Goal: Task Accomplishment & Management: Complete application form

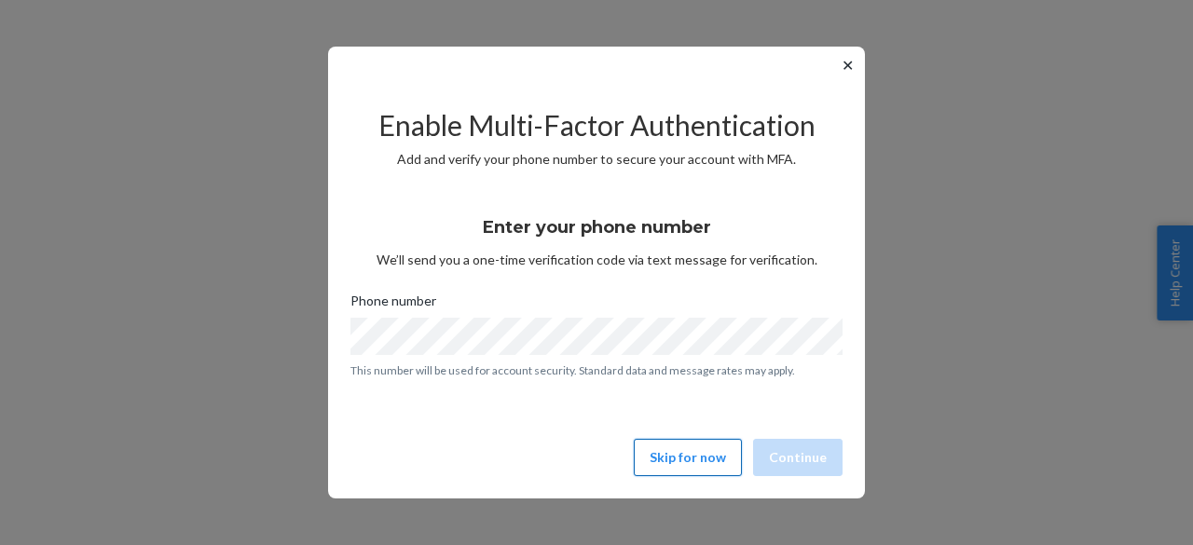
click at [709, 462] on button "Skip for now" at bounding box center [688, 457] width 108 height 37
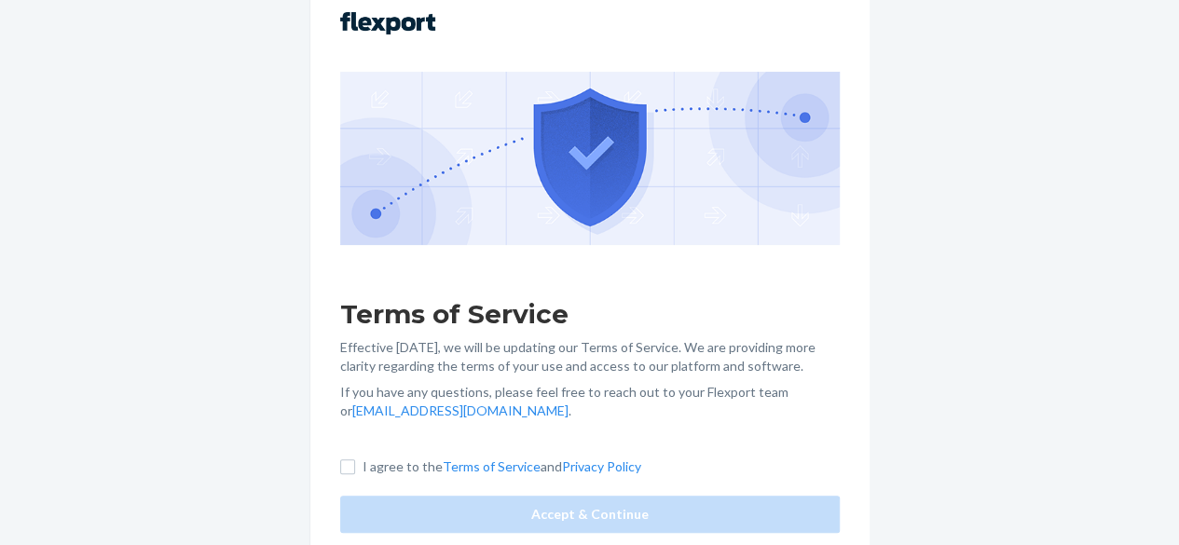
scroll to position [176, 0]
click at [358, 458] on label "I agree to the Terms of Service and Privacy Policy" at bounding box center [490, 467] width 301 height 19
click at [355, 460] on input "I agree to the Terms of Service and Privacy Policy" at bounding box center [347, 467] width 15 height 15
checkbox input "true"
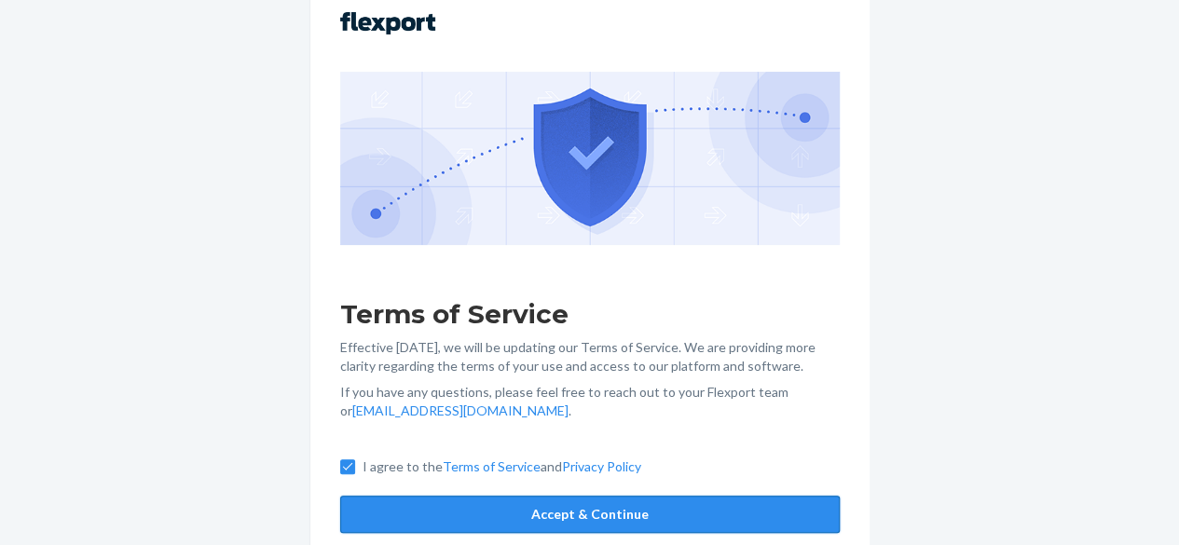
click at [589, 521] on button "Accept & Continue" at bounding box center [590, 514] width 500 height 37
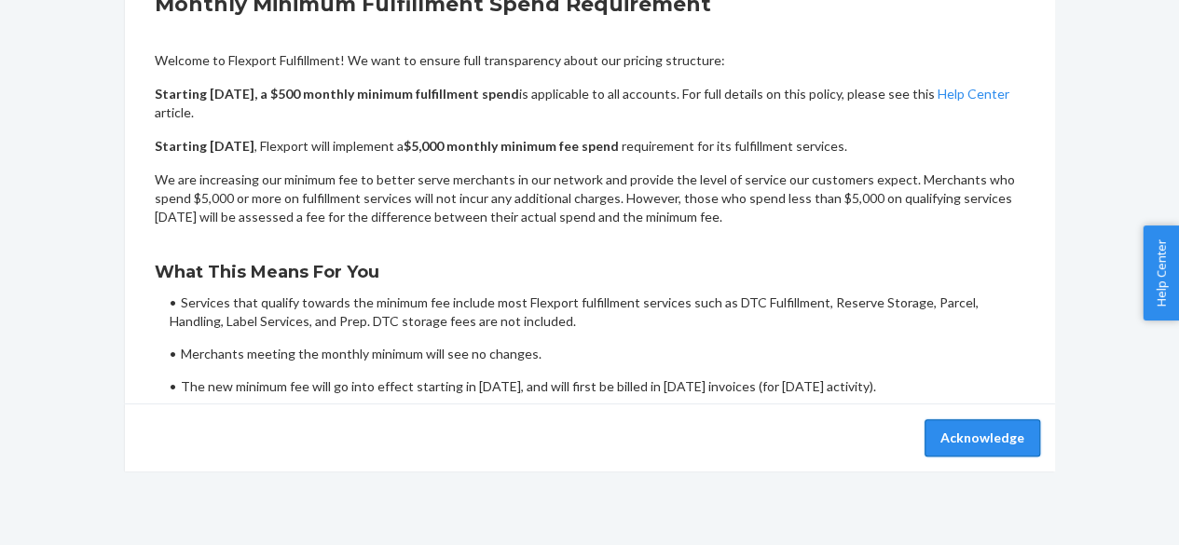
click at [983, 435] on button "Acknowledge" at bounding box center [983, 438] width 116 height 37
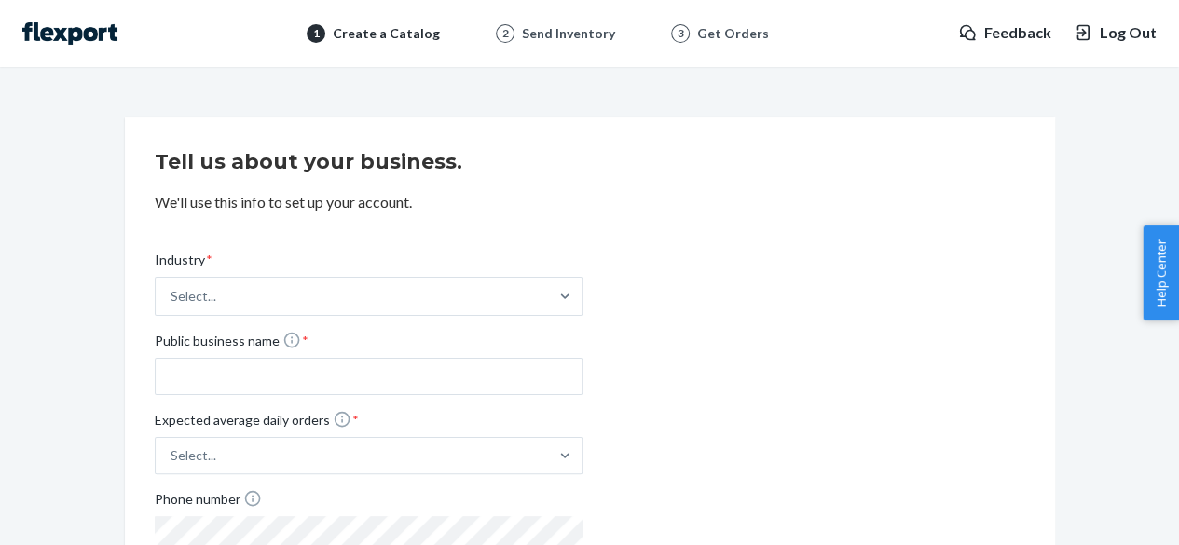
scroll to position [177, 0]
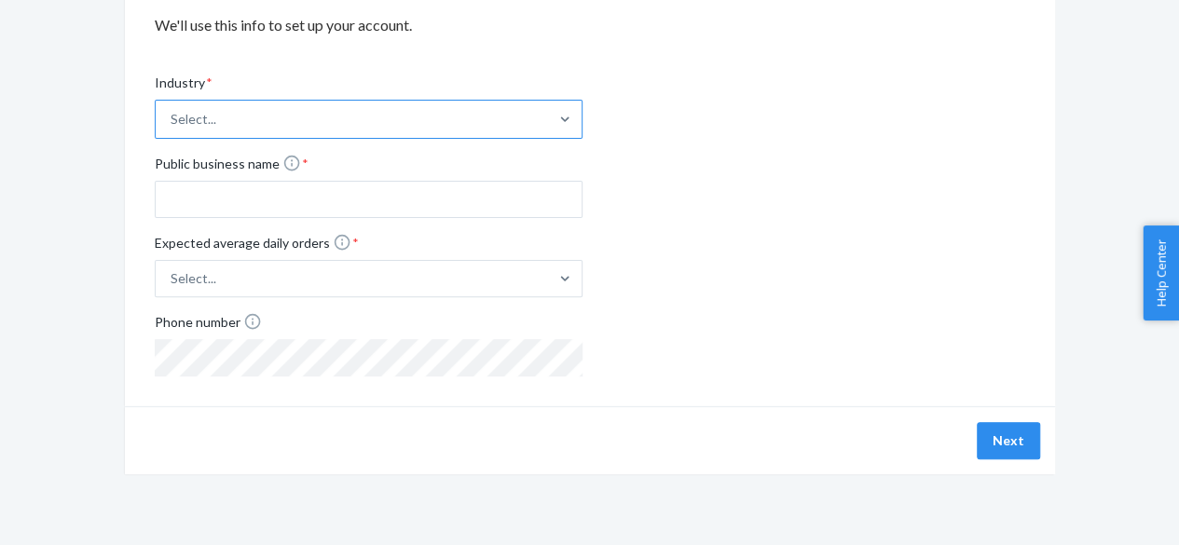
click at [502, 122] on div "Select..." at bounding box center [352, 119] width 393 height 37
click at [172, 122] on input "Industry * Select..." at bounding box center [172, 119] width 2 height 19
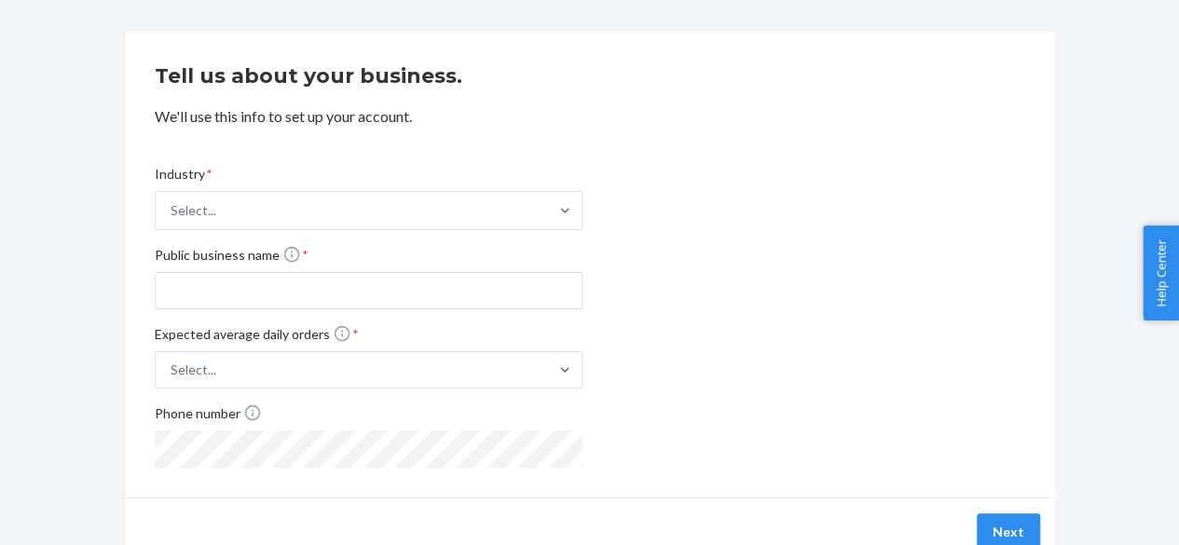
scroll to position [84, 0]
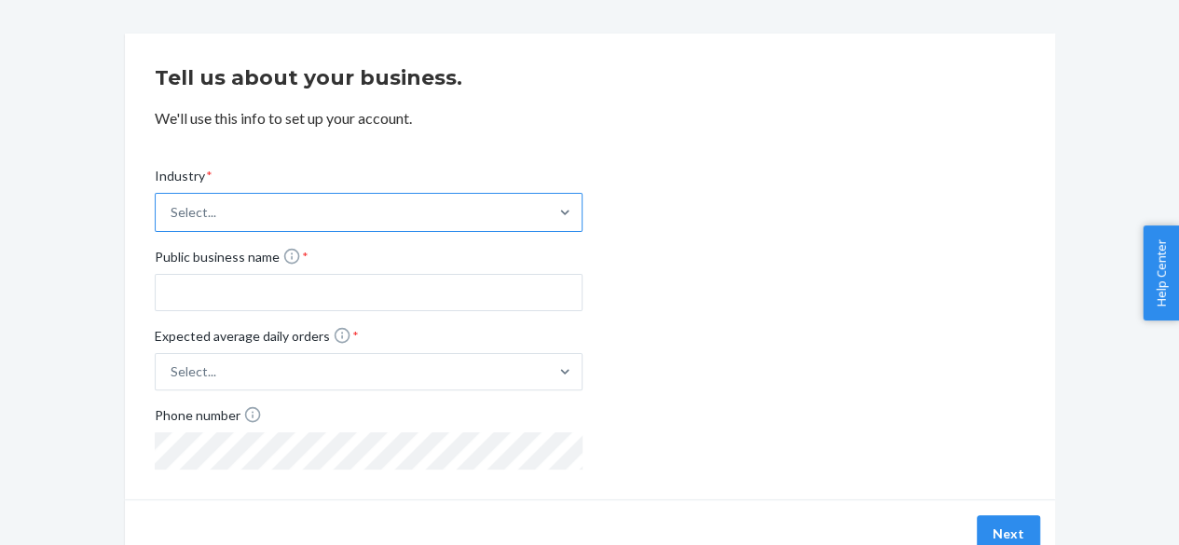
click at [529, 227] on div "Select..." at bounding box center [352, 212] width 393 height 37
click at [172, 222] on input "Industry * Select..." at bounding box center [172, 212] width 2 height 19
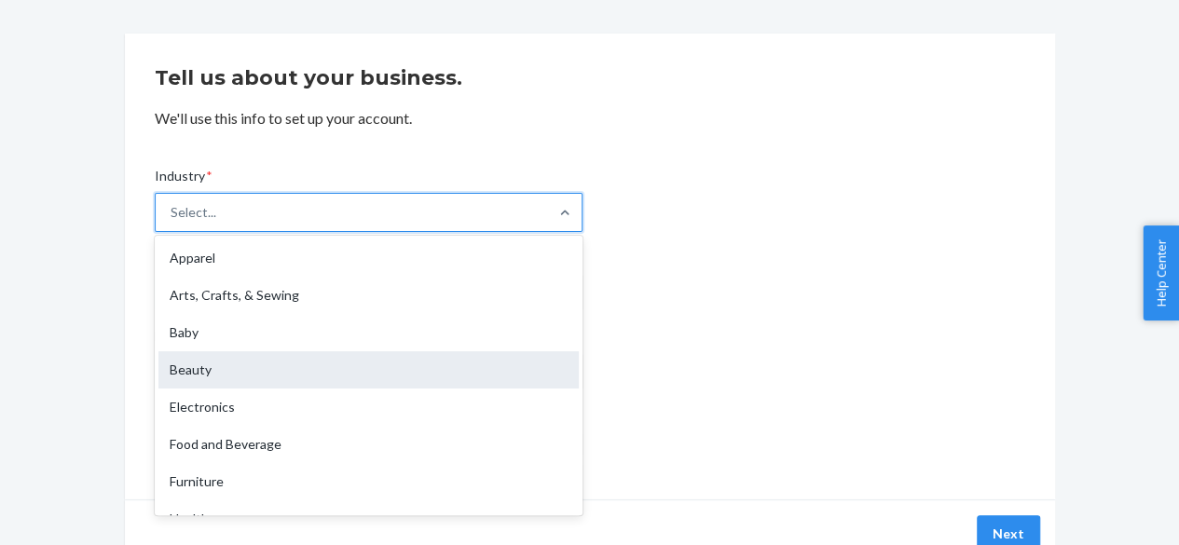
type input "m"
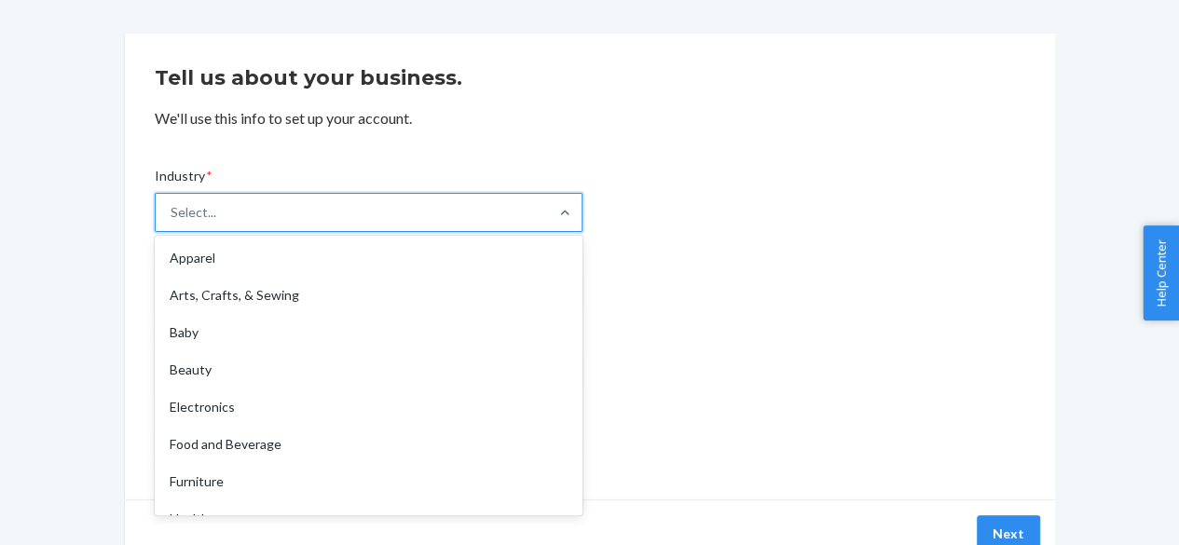
type input "a"
click at [377, 265] on div "Apparel" at bounding box center [369, 258] width 420 height 37
click at [179, 222] on input "a" at bounding box center [175, 212] width 8 height 19
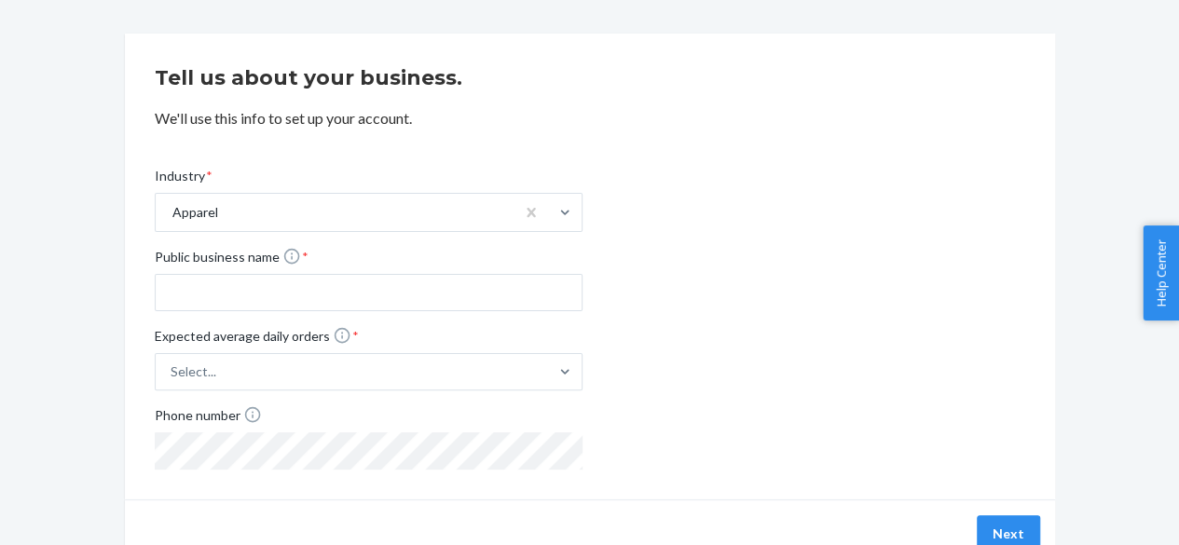
click at [815, 318] on div "Industry * Apparel Public business name * Expected average daily orders * Selec…" at bounding box center [590, 303] width 871 height 333
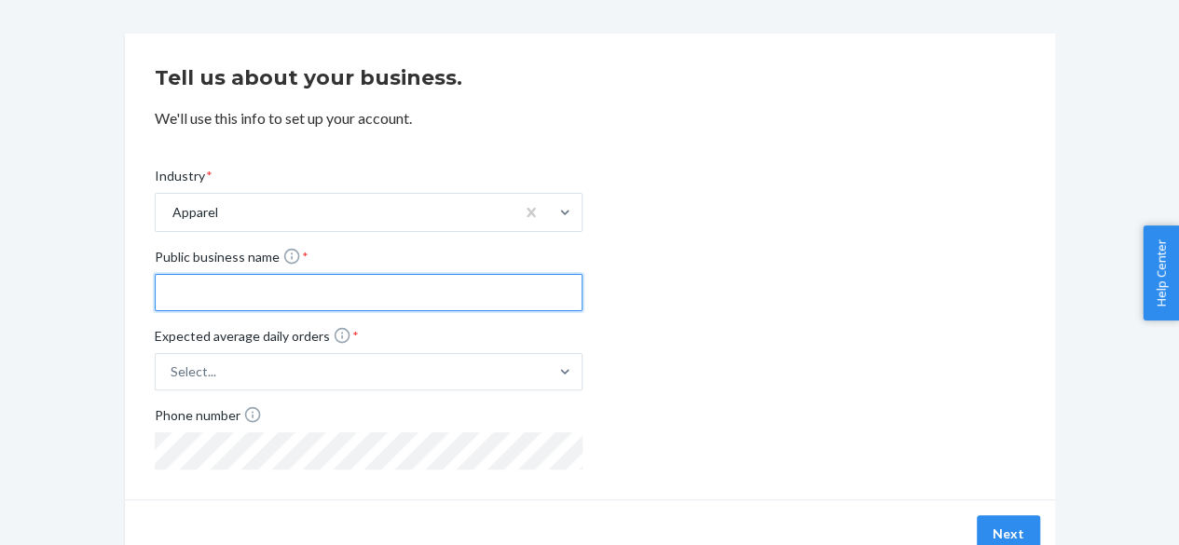
click at [485, 292] on input "Public business name *" at bounding box center [369, 292] width 428 height 37
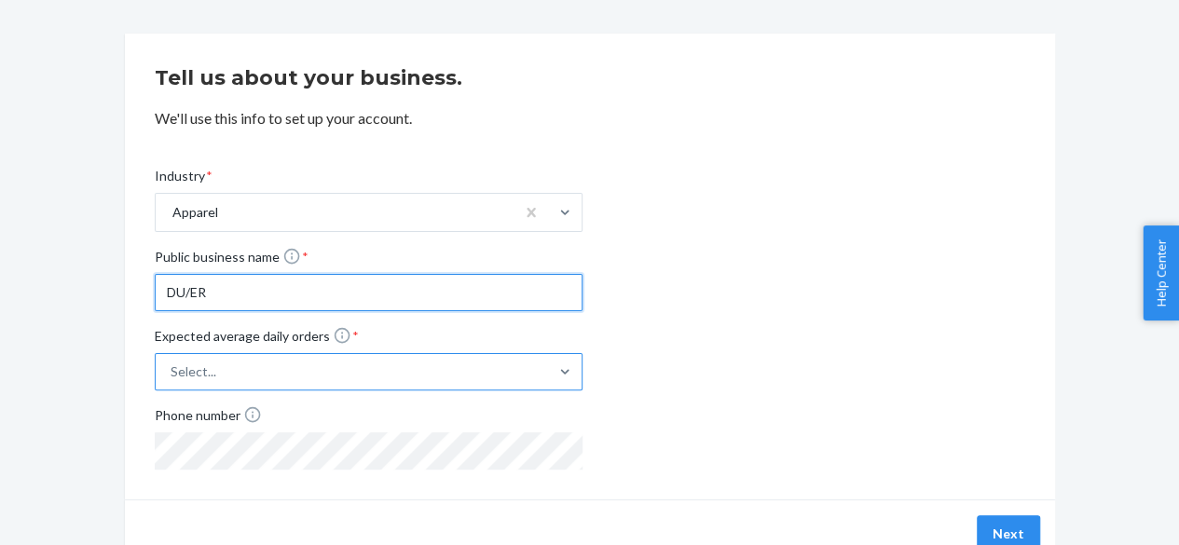
type input "DU/ER"
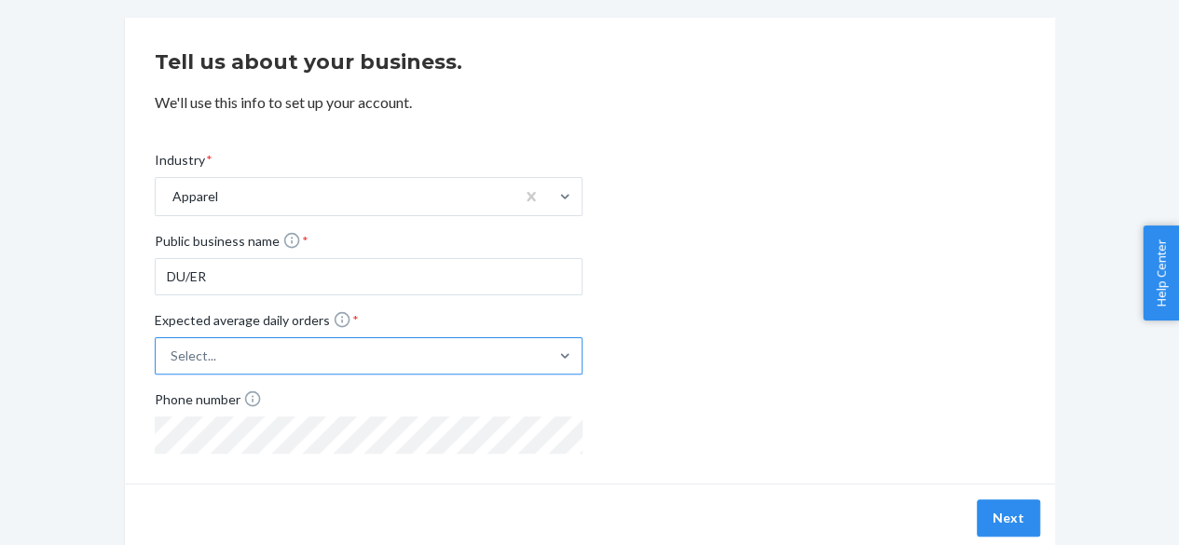
click at [397, 375] on div "Select..." at bounding box center [369, 356] width 428 height 37
click at [77, 356] on input "Expected average daily orders * Select..." at bounding box center [77, 356] width 0 height 0
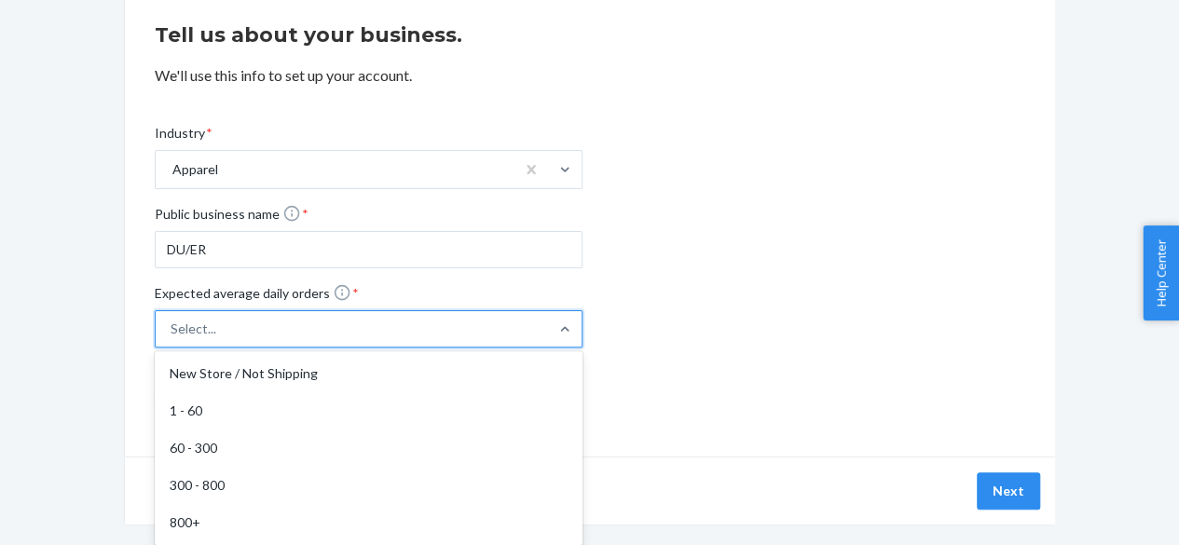
scroll to position [132, 0]
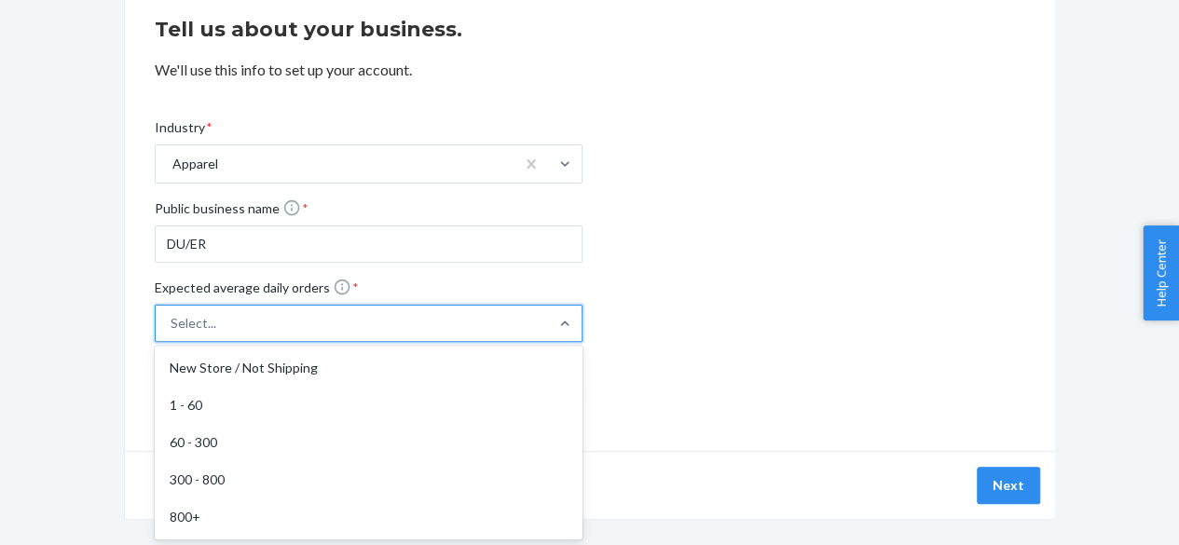
click at [397, 379] on div "New Store / Not Shipping" at bounding box center [369, 368] width 420 height 37
click at [77, 324] on input "Expected average daily orders * option New Store / Not Shipping focused, 1 of 5…" at bounding box center [77, 324] width 0 height 0
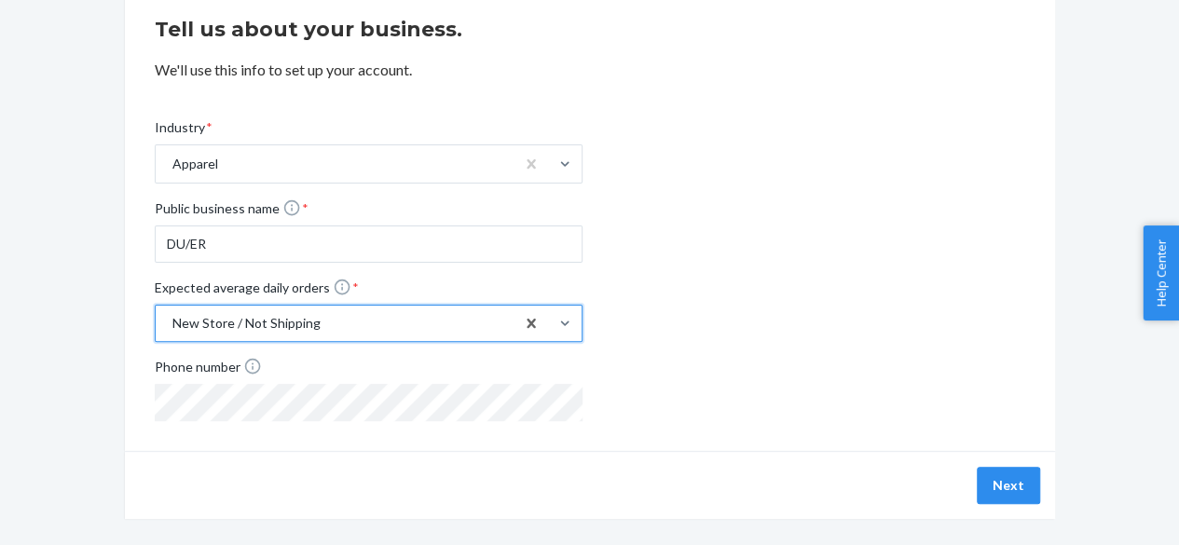
click at [397, 320] on div "New Store / Not Shipping" at bounding box center [335, 324] width 359 height 34
click at [77, 324] on input "Expected average daily orders * option New Store / Not Shipping, selected. 0 re…" at bounding box center [77, 324] width 0 height 0
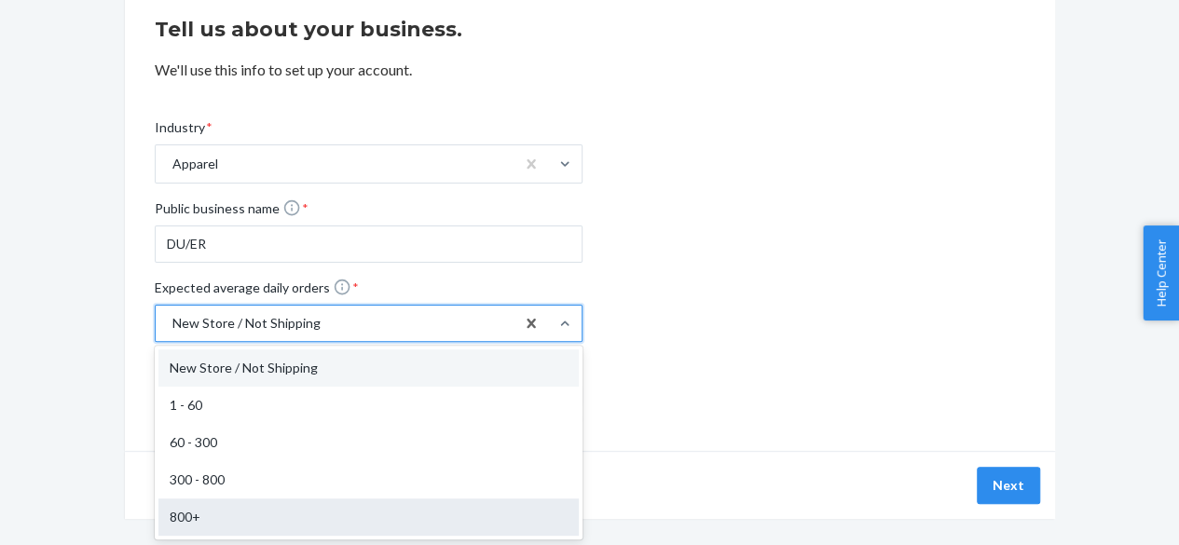
click at [241, 504] on div "800+" at bounding box center [369, 517] width 420 height 37
click at [77, 324] on input "Expected average daily orders * option New Store / Not Shipping, selected. opti…" at bounding box center [77, 324] width 0 height 0
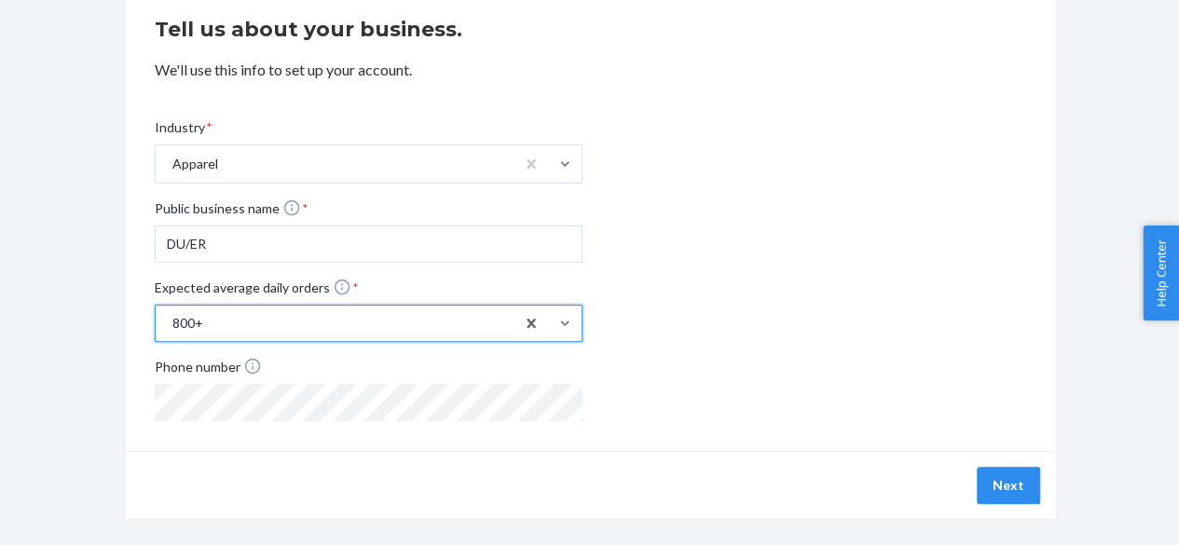
click at [805, 325] on div "Industry * Apparel Public business name * DU/ER Expected average daily orders *…" at bounding box center [590, 255] width 871 height 333
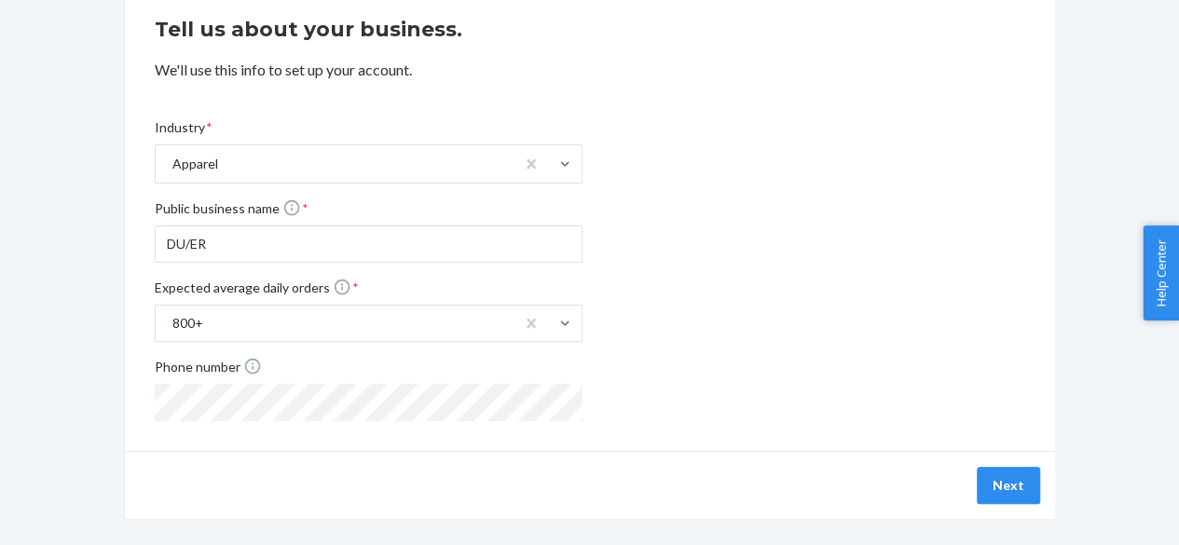
scroll to position [178, 0]
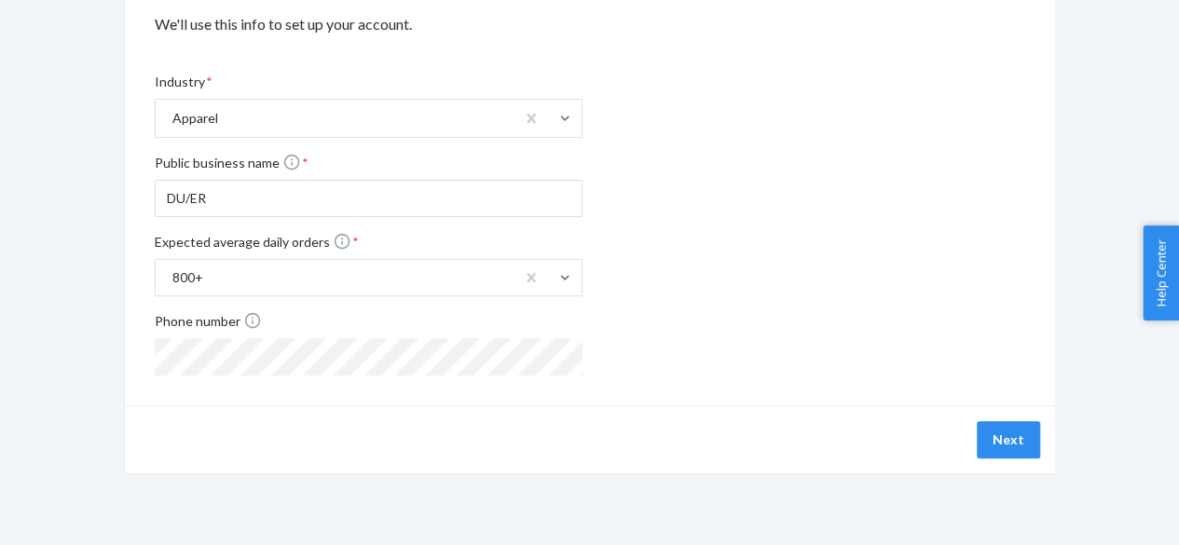
drag, startPoint x: 806, startPoint y: 325, endPoint x: 726, endPoint y: 317, distance: 79.7
click at [726, 317] on div "Industry * Apparel Public business name * DU/ER Expected average daily orders *…" at bounding box center [590, 209] width 871 height 333
click at [1028, 441] on button "Next" at bounding box center [1008, 439] width 63 height 37
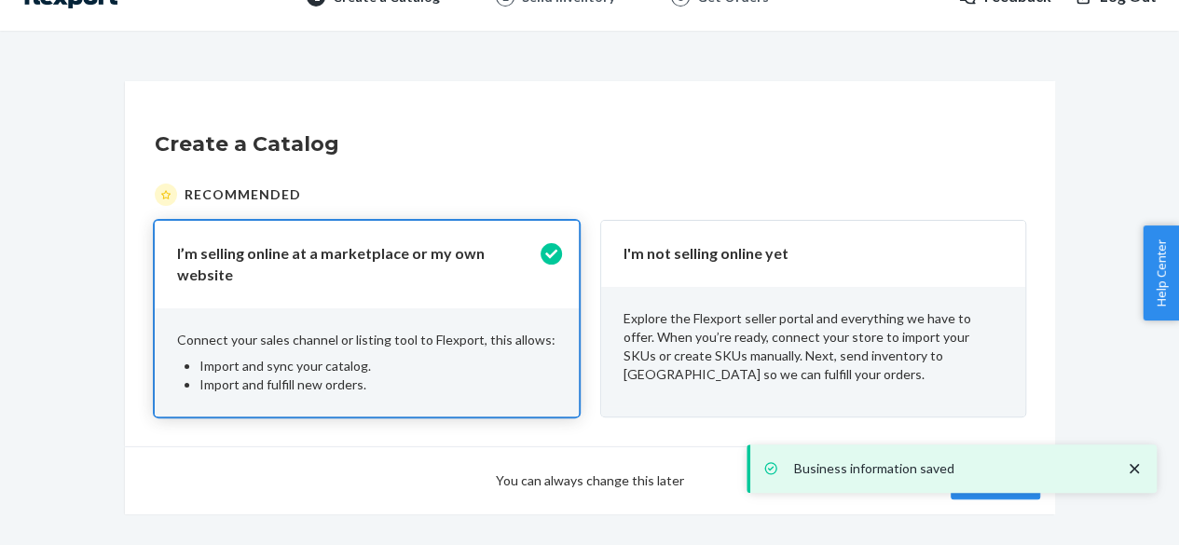
scroll to position [37, 0]
click at [1135, 460] on icon "close toast" at bounding box center [1134, 469] width 19 height 19
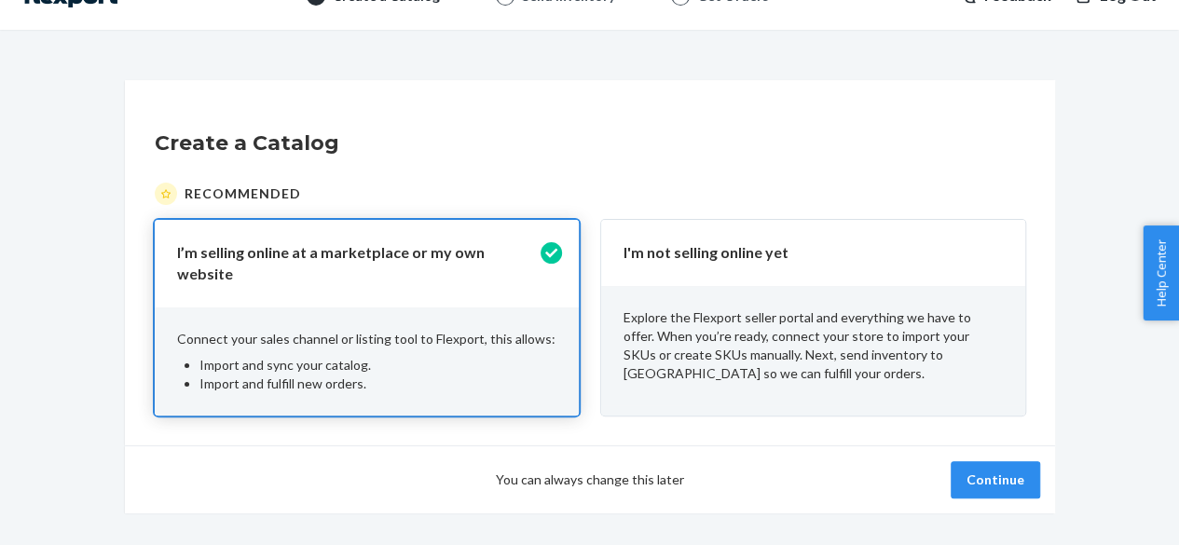
click at [1017, 478] on div "Business information saved" at bounding box center [952, 469] width 410 height 48
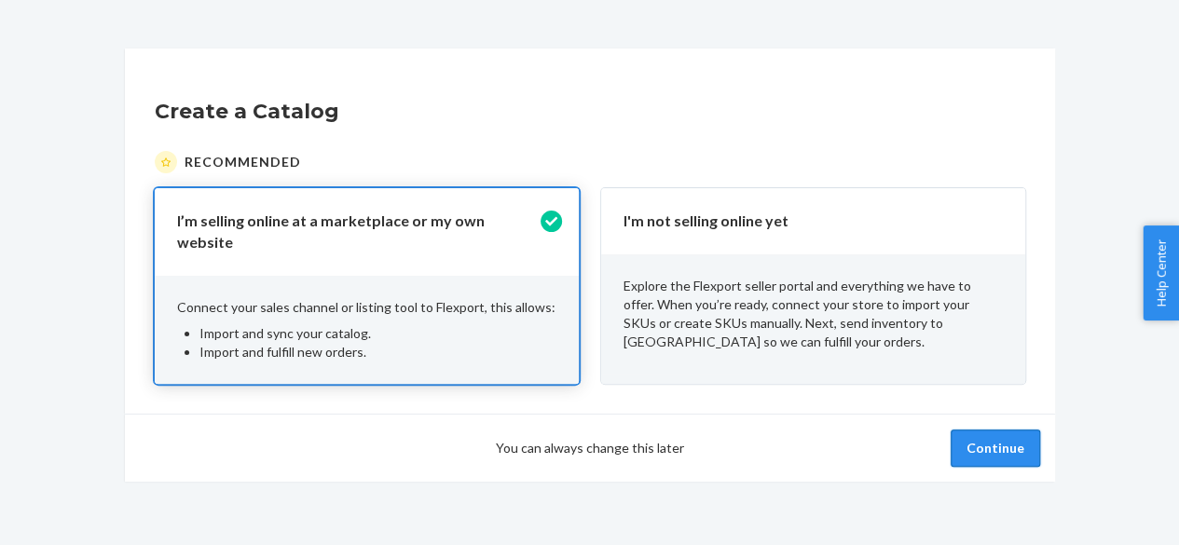
click at [1026, 430] on button "Continue" at bounding box center [996, 448] width 90 height 37
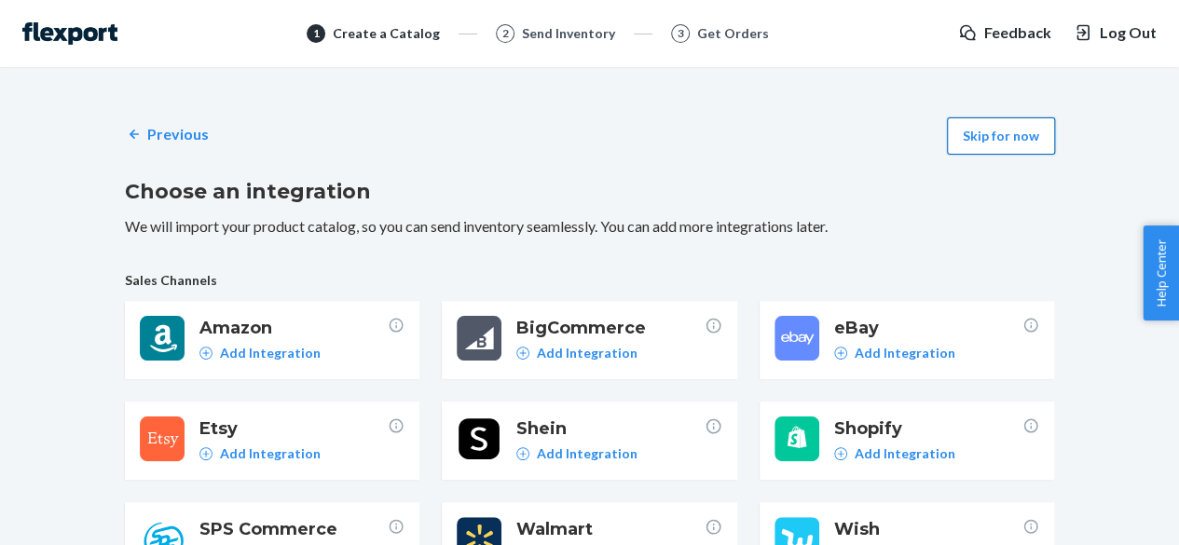
click at [1018, 138] on button "Skip for now" at bounding box center [1001, 135] width 108 height 37
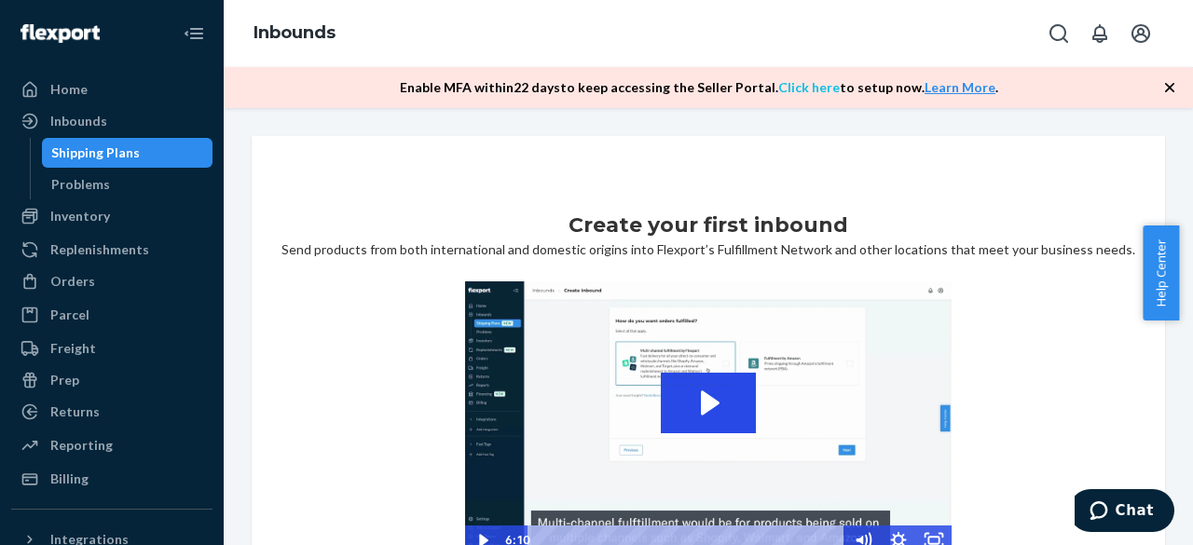
click at [820, 90] on link "Click here" at bounding box center [810, 87] width 62 height 16
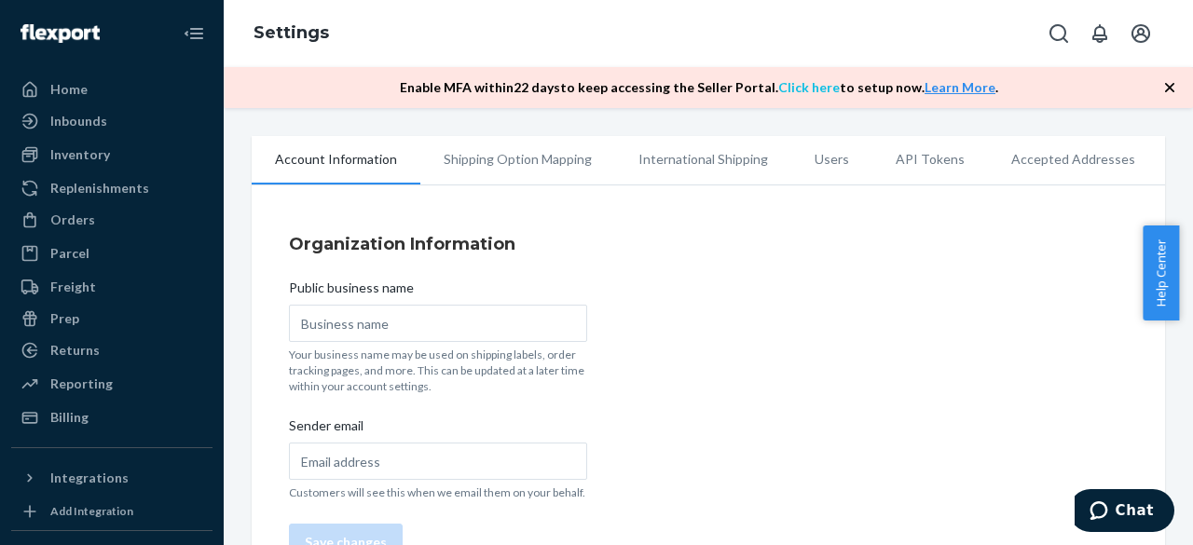
type input "[PERSON_NAME]"
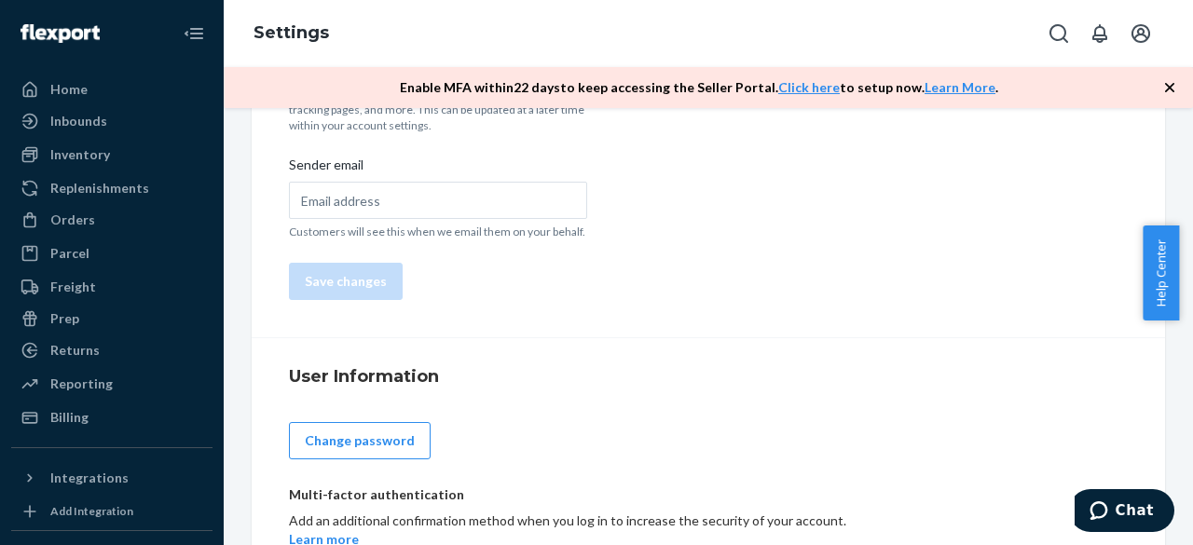
scroll to position [395, 0]
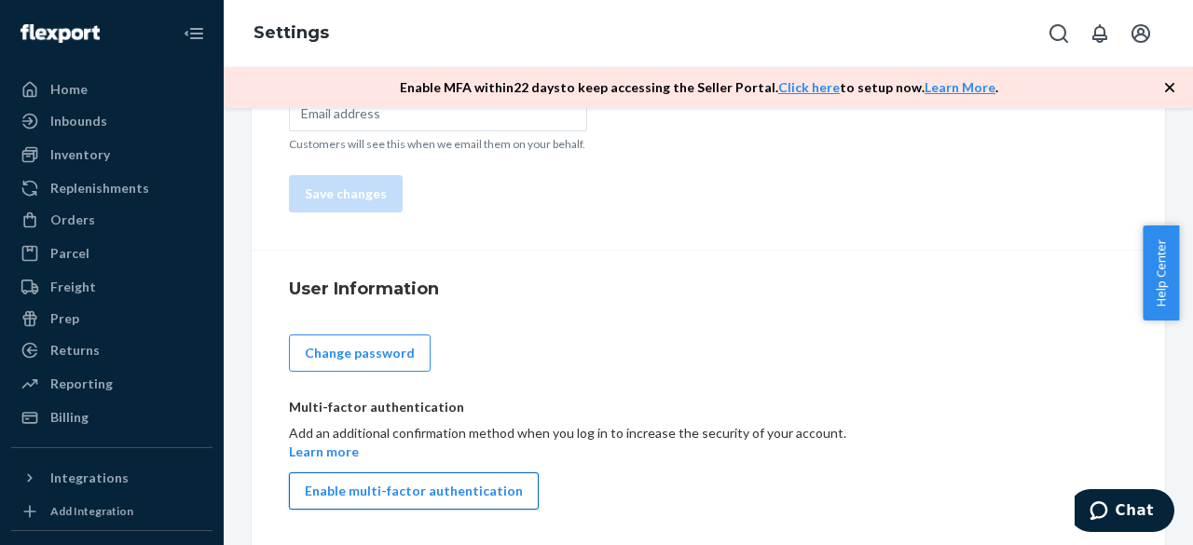
click at [416, 497] on button "Enable multi-factor authentication" at bounding box center [414, 491] width 250 height 37
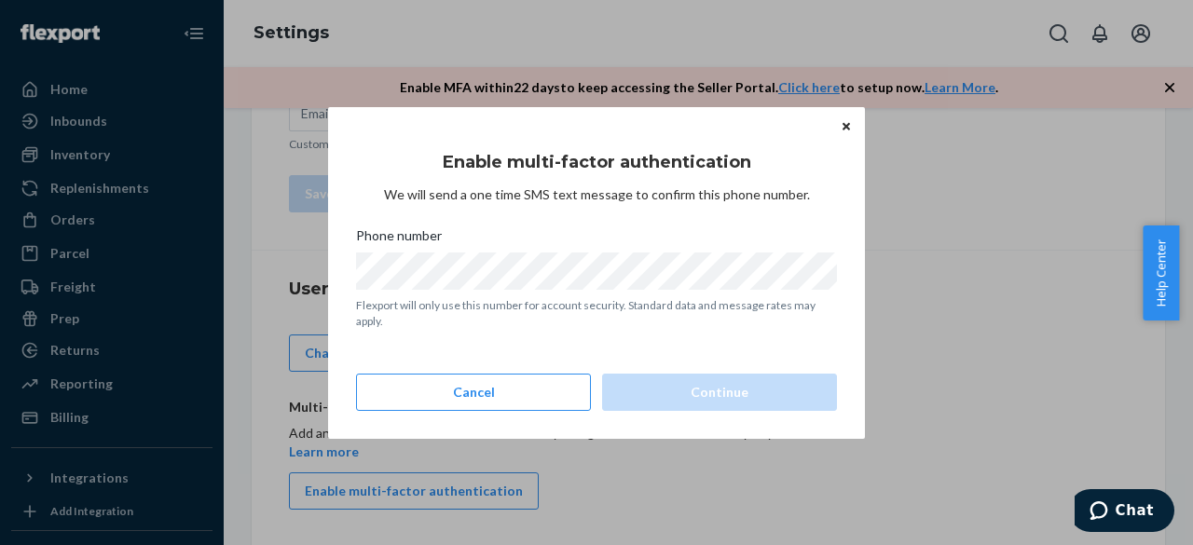
click at [843, 122] on icon "Close" at bounding box center [846, 126] width 7 height 11
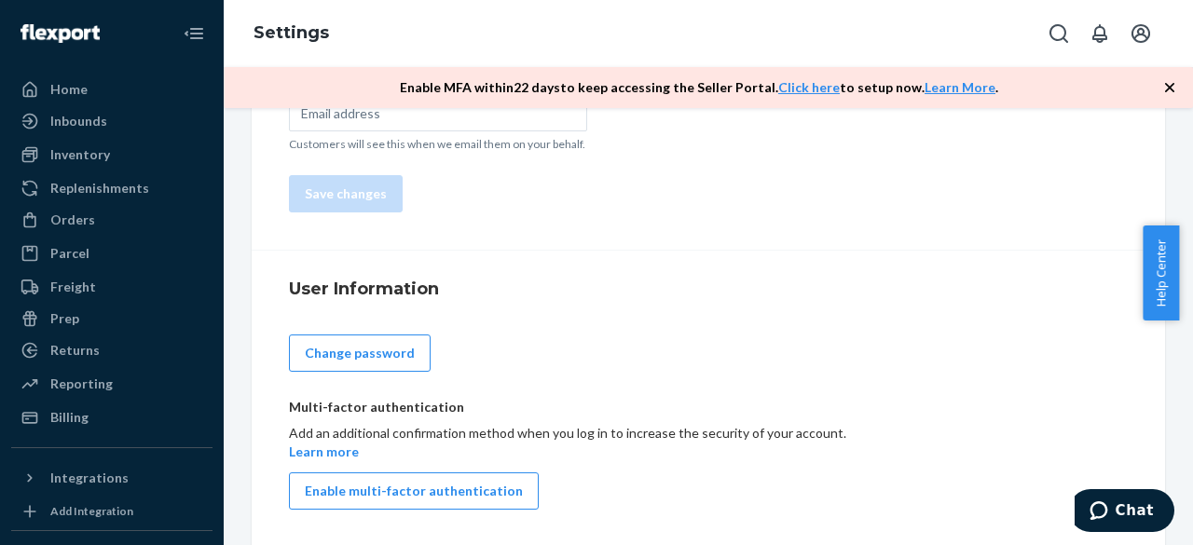
click at [972, 262] on div "User Information Change password Multi-factor authentication Add an additional …" at bounding box center [709, 399] width 914 height 296
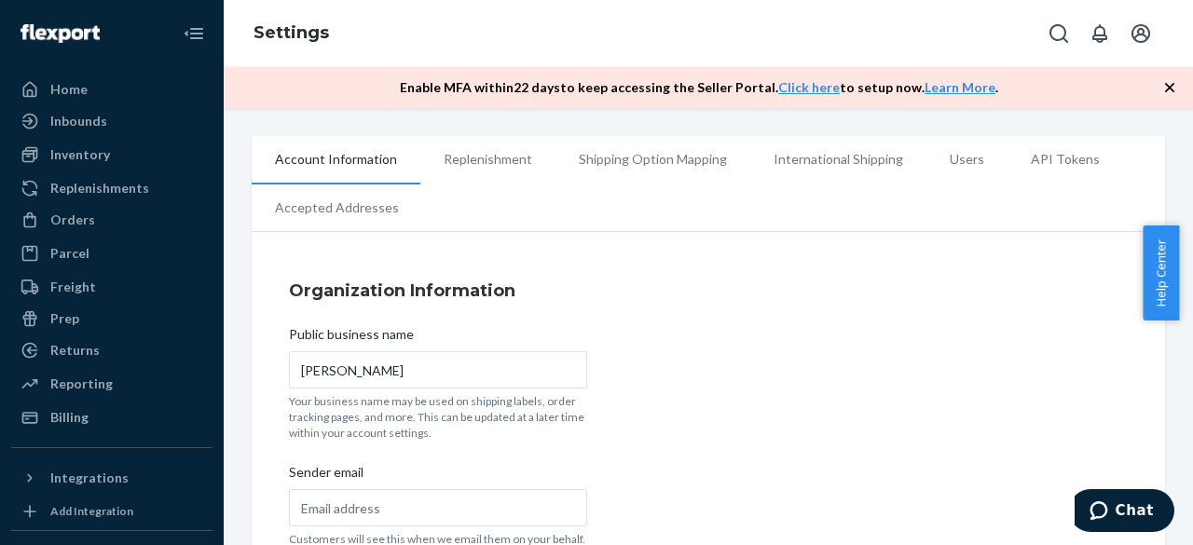
click at [1040, 171] on li "API Tokens" at bounding box center [1066, 159] width 116 height 47
